Goal: Task Accomplishment & Management: Complete application form

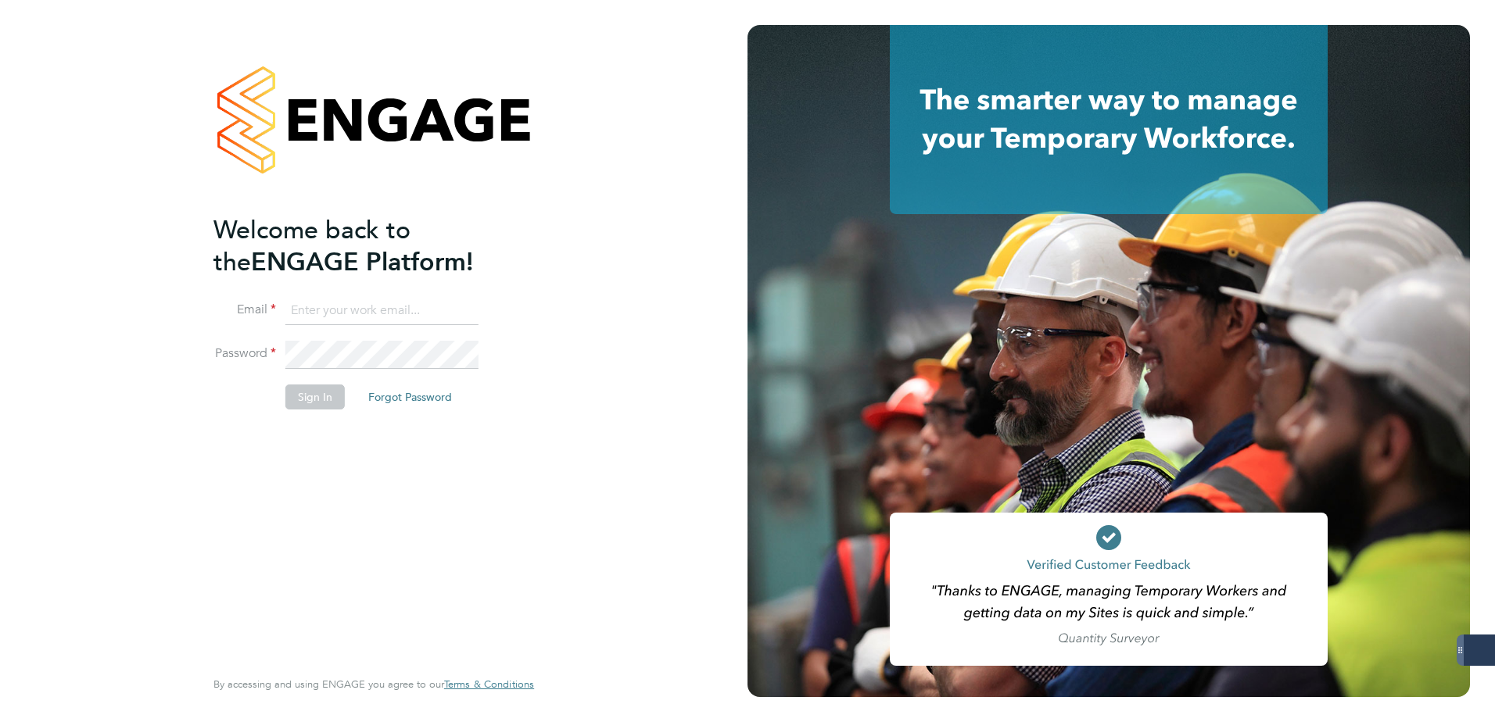
type input "codonovan@skilledcareers.co.uk"
click at [320, 404] on button "Sign In" at bounding box center [314, 397] width 59 height 25
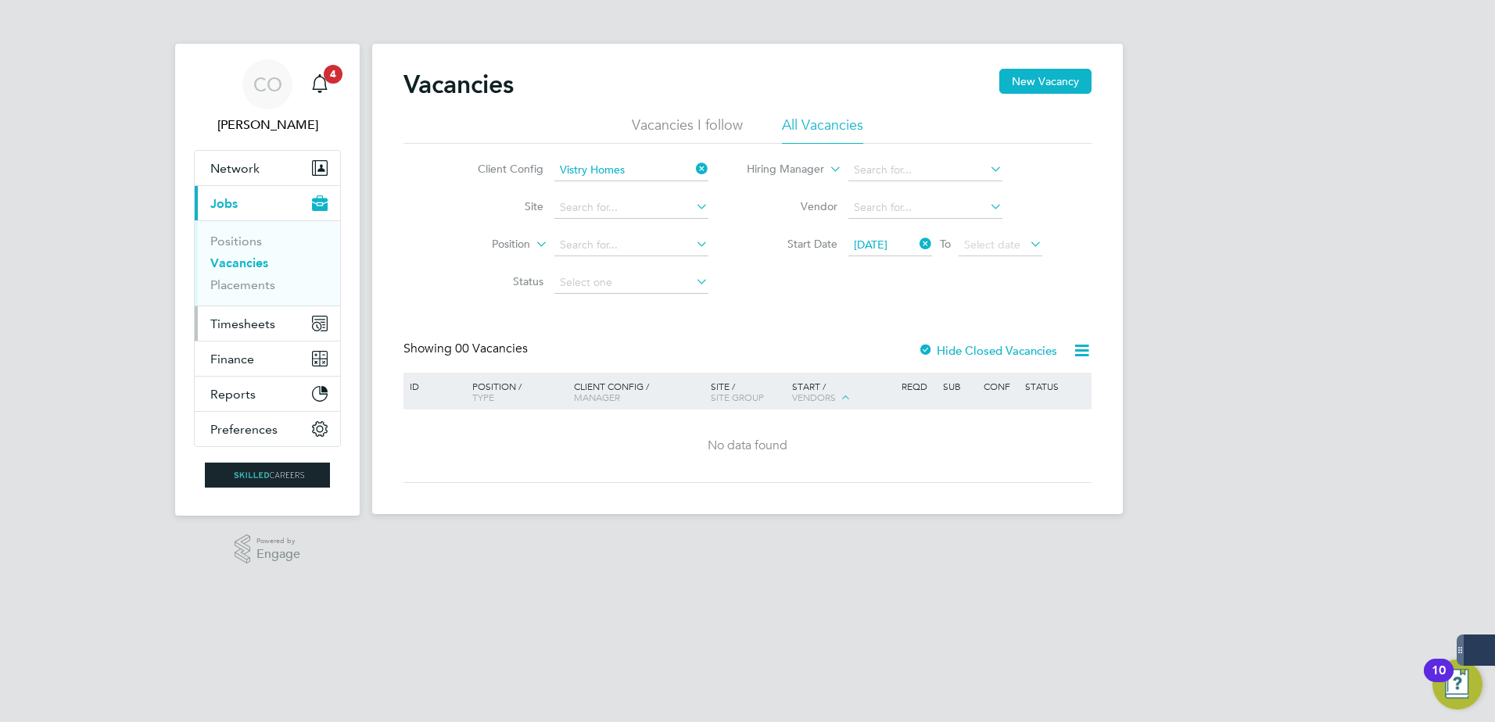
click at [250, 334] on button "Timesheets" at bounding box center [267, 323] width 145 height 34
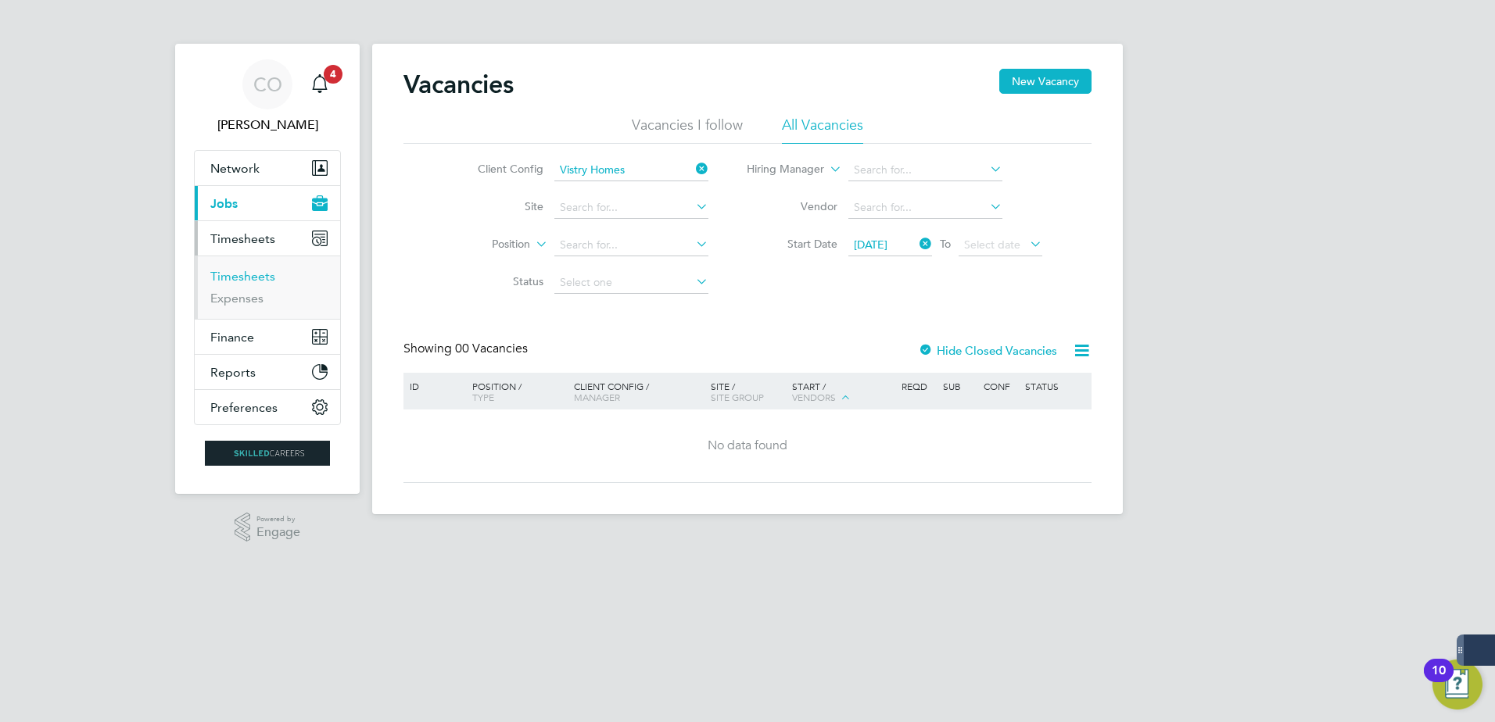
click at [249, 279] on link "Timesheets" at bounding box center [242, 276] width 65 height 15
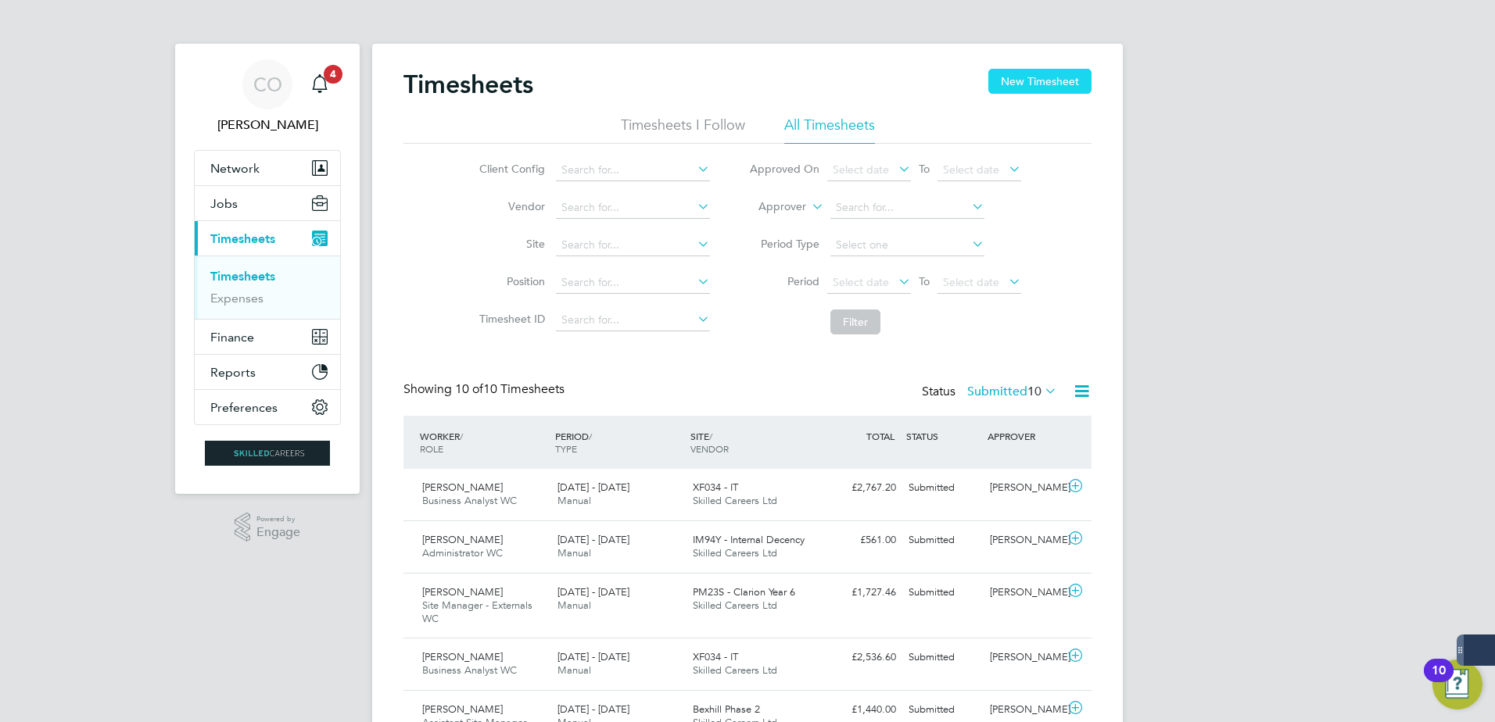
click at [1048, 86] on button "New Timesheet" at bounding box center [1039, 81] width 103 height 25
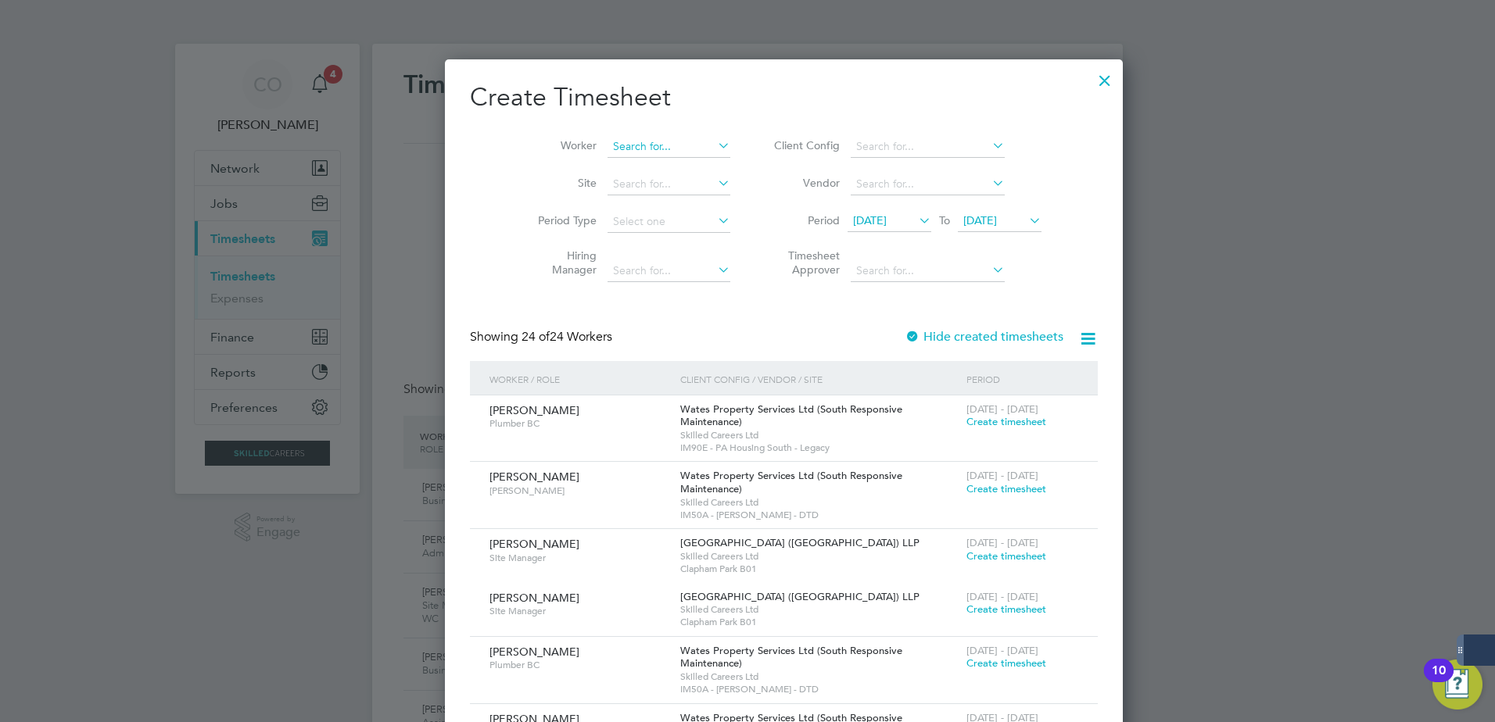
click at [607, 152] on input at bounding box center [668, 147] width 123 height 22
click at [600, 167] on b "[PERSON_NAME]" at bounding box center [621, 167] width 91 height 13
type input "[PERSON_NAME]"
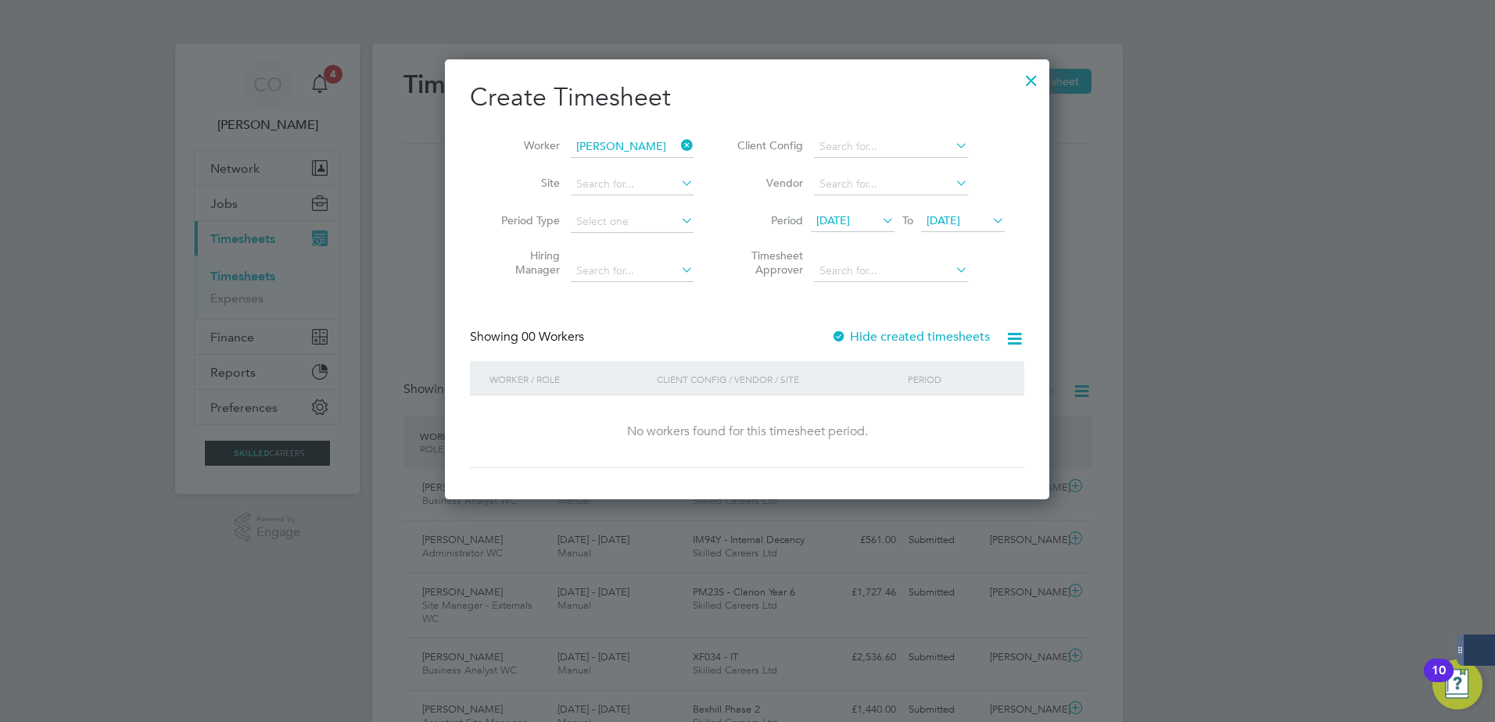
click at [947, 406] on div "No workers found for this timesheet period." at bounding box center [746, 432] width 523 height 73
click at [986, 227] on span "[DATE]" at bounding box center [963, 221] width 84 height 21
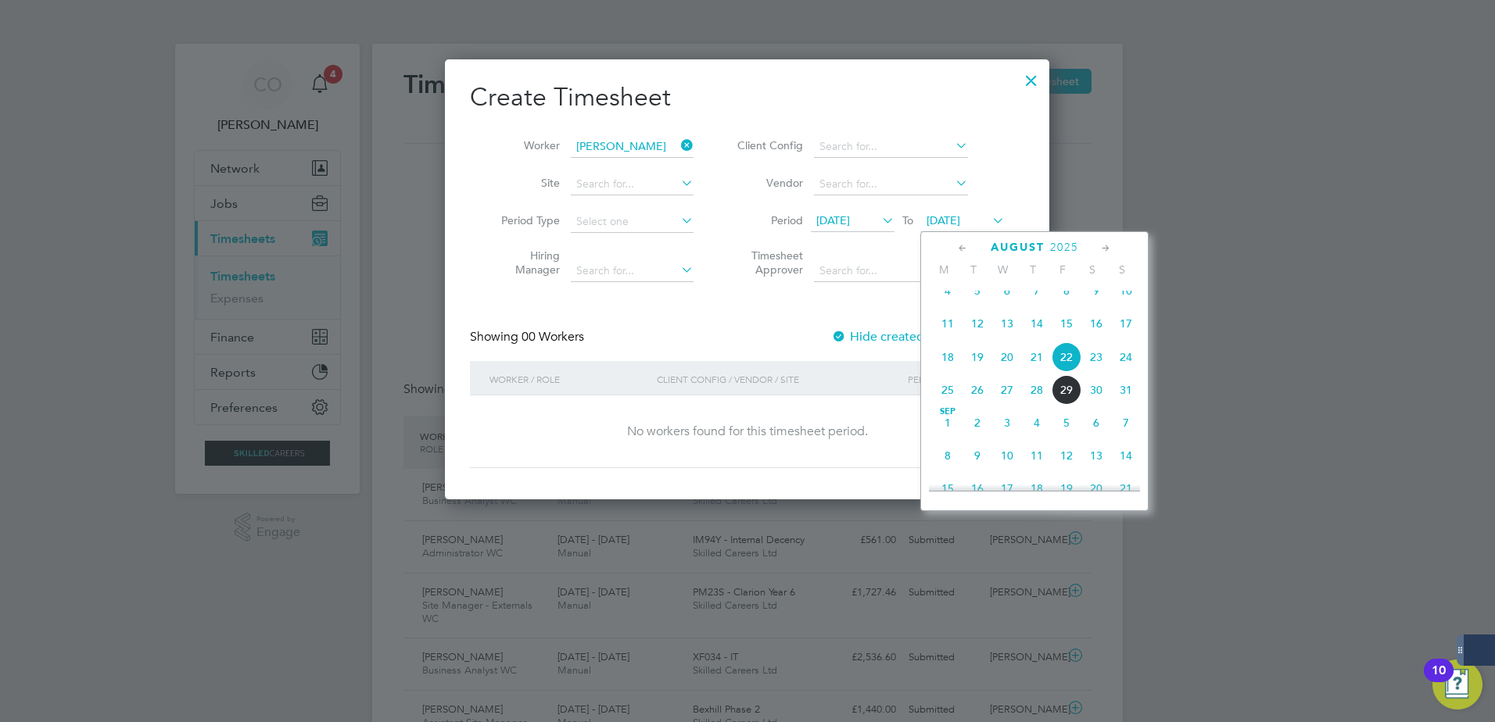
click at [1124, 405] on span "31" at bounding box center [1126, 390] width 30 height 30
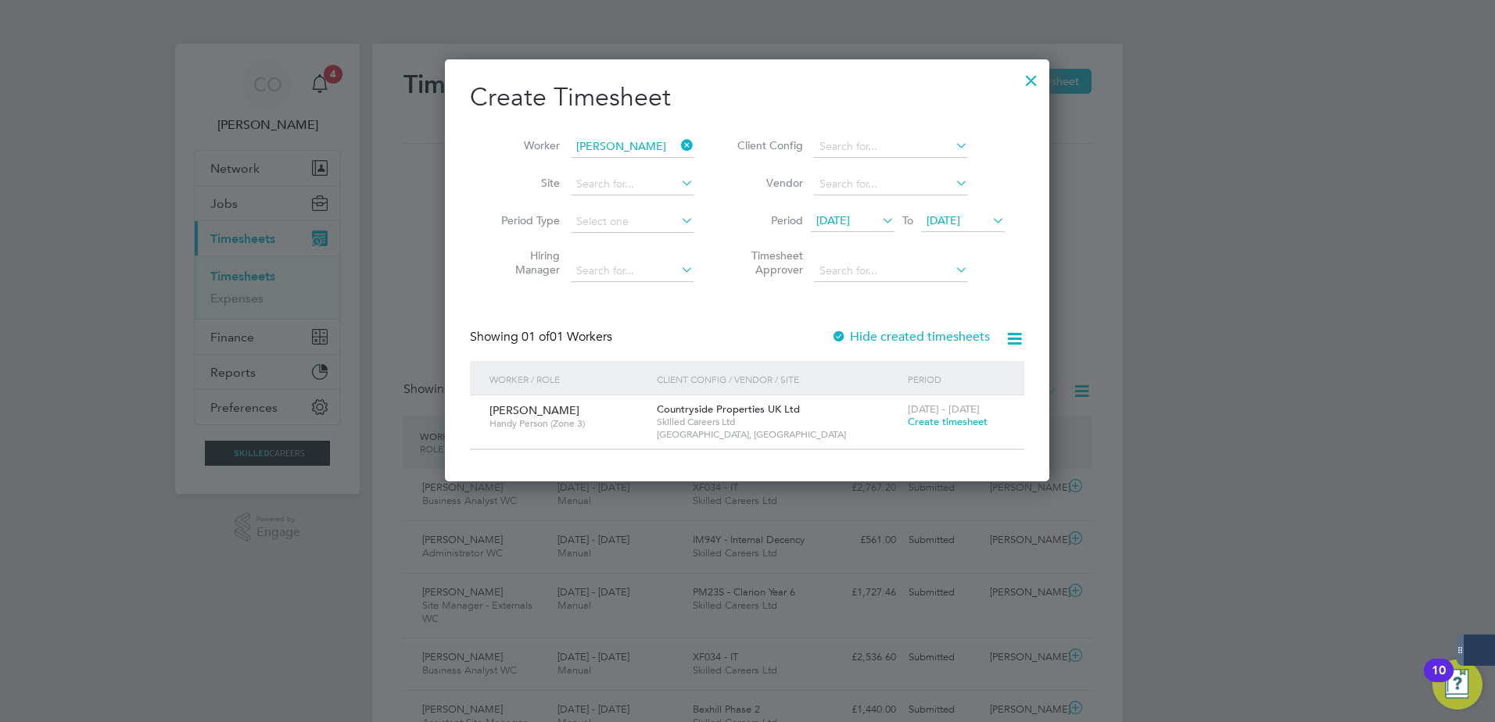
click at [912, 414] on span "[DATE] - [DATE]" at bounding box center [944, 409] width 72 height 13
click at [921, 424] on span "Create timesheet" at bounding box center [948, 421] width 80 height 13
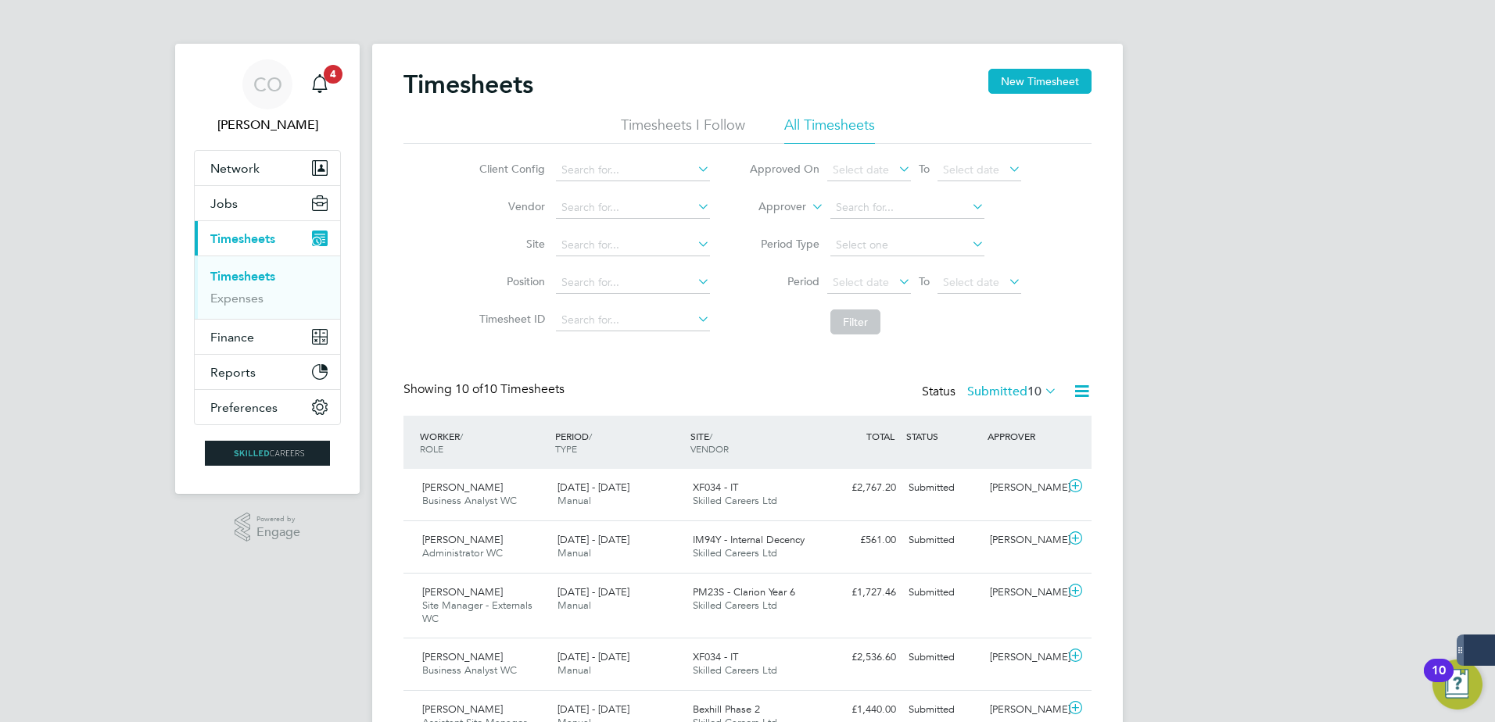
scroll to position [52, 136]
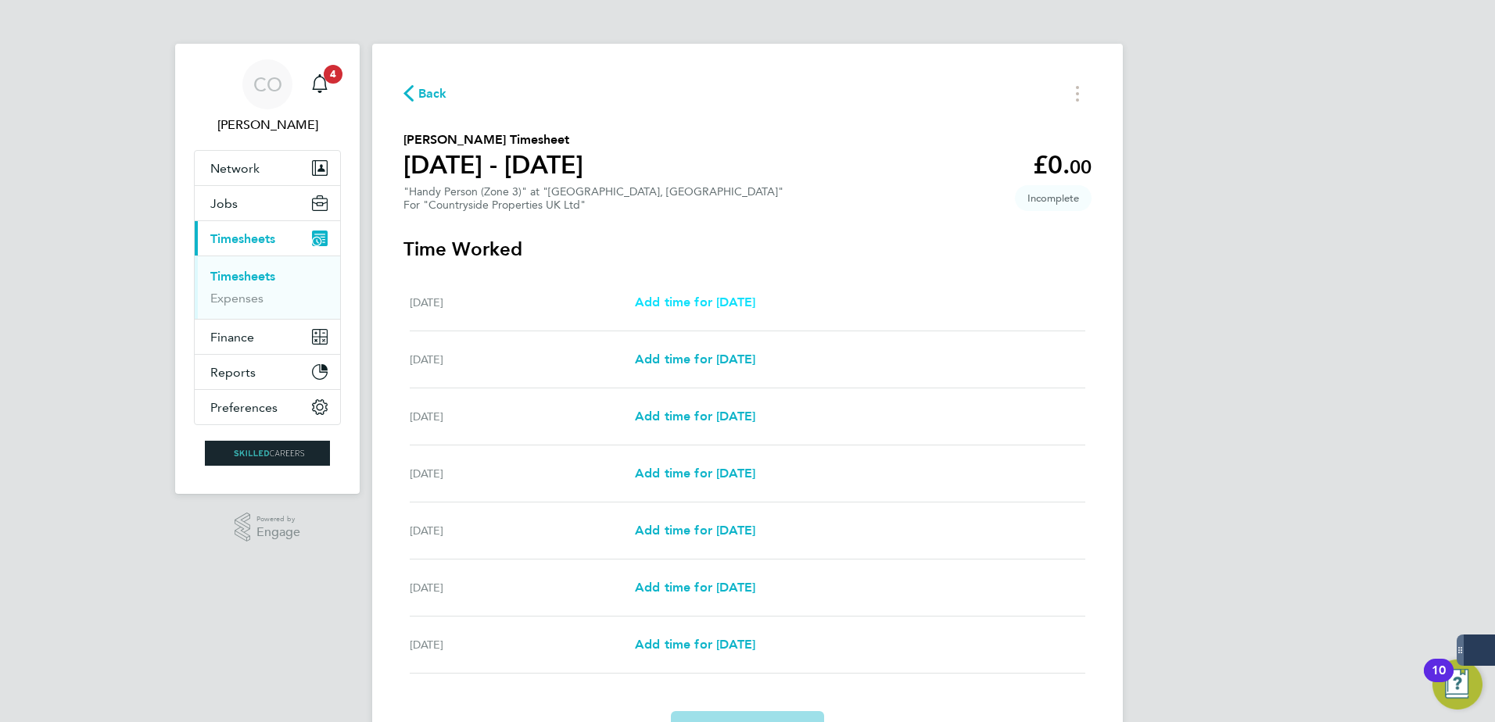
click at [728, 299] on span "Add time for [DATE]" at bounding box center [695, 302] width 120 height 15
select select "30"
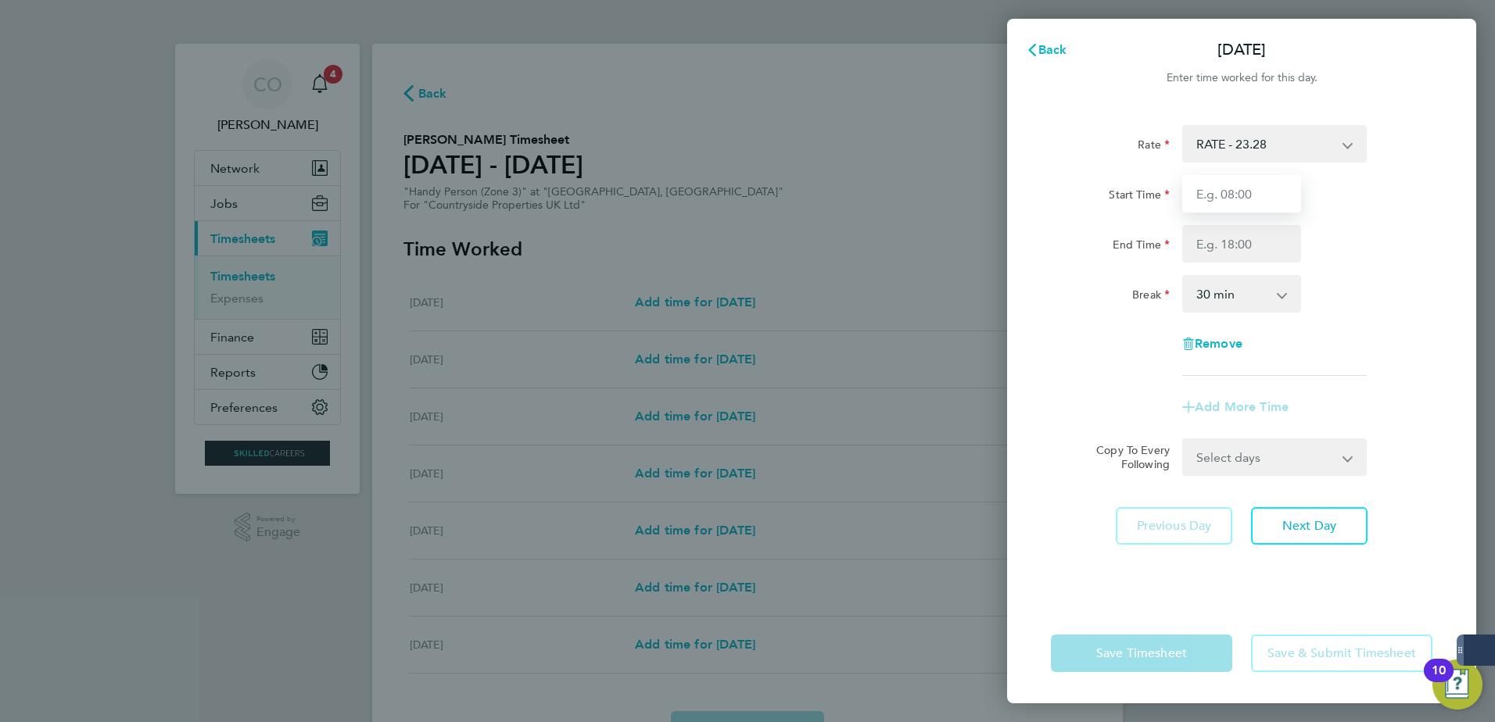
click at [1211, 188] on input "Start Time" at bounding box center [1241, 194] width 119 height 38
type input "07:30"
type input "17:00"
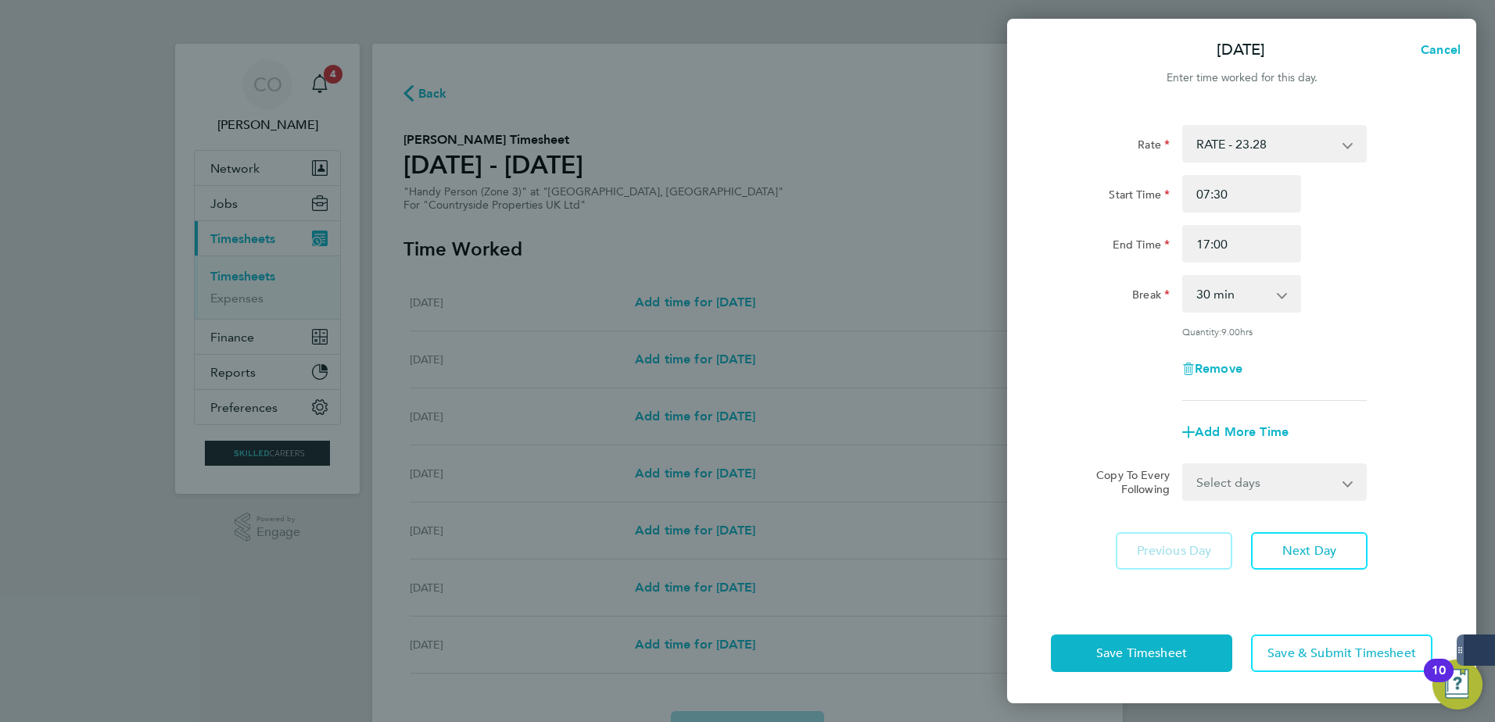
click at [1278, 488] on select "Select days Day Weekday (Mon-Fri) Weekend (Sat-Sun) [DATE] [DATE] [DATE] [DATE]…" at bounding box center [1266, 482] width 164 height 34
select select "WEEKDAY"
click at [1184, 465] on select "Select days Day Weekday (Mon-Fri) Weekend (Sat-Sun) [DATE] [DATE] [DATE] [DATE]…" at bounding box center [1266, 482] width 164 height 34
select select "[DATE]"
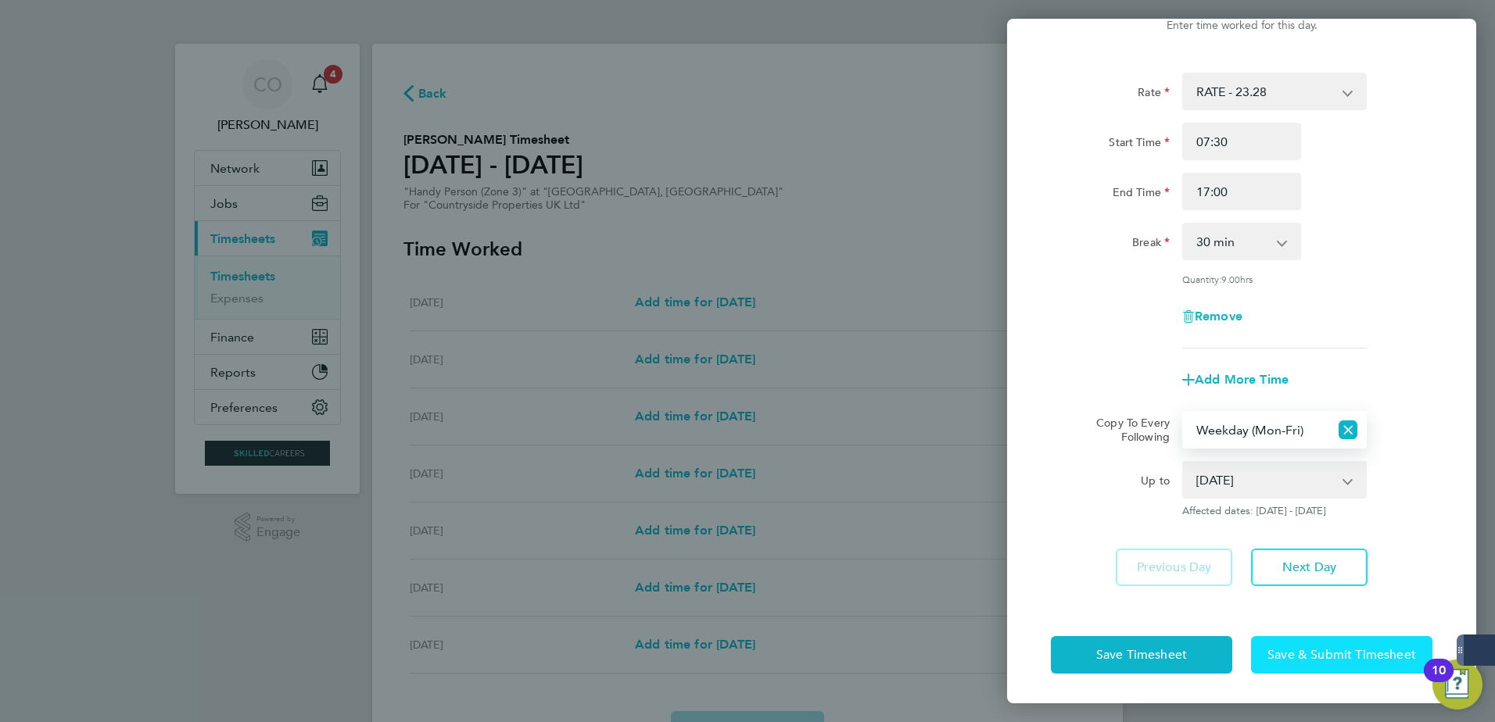
click at [1314, 643] on button "Save & Submit Timesheet" at bounding box center [1341, 655] width 181 height 38
